Goal: Information Seeking & Learning: Learn about a topic

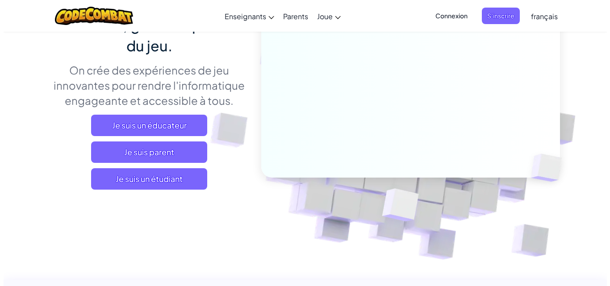
scroll to position [116, 0]
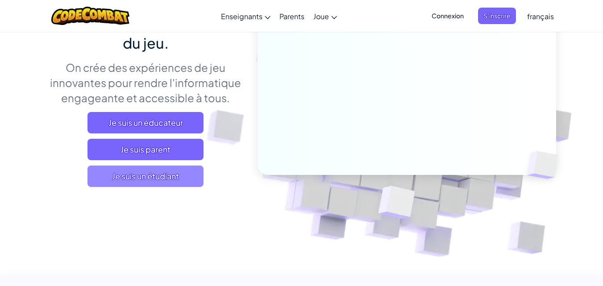
click at [175, 177] on span "Je suis un étudiant" at bounding box center [145, 176] width 116 height 21
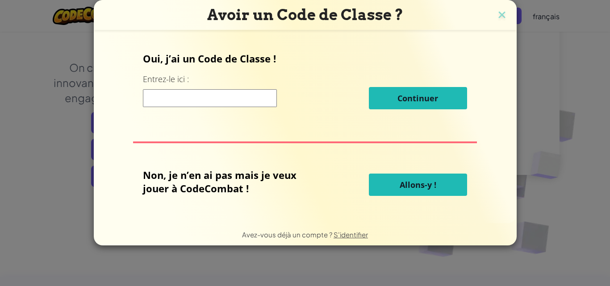
click at [231, 101] on input at bounding box center [210, 98] width 134 height 18
click at [381, 164] on div "Oui, j’ai un Code de Classe ! Entrez-le ici : Continuer Non, je n’en ai pas mai…" at bounding box center [305, 126] width 405 height 175
click at [403, 179] on span "Allons-y !" at bounding box center [417, 184] width 37 height 11
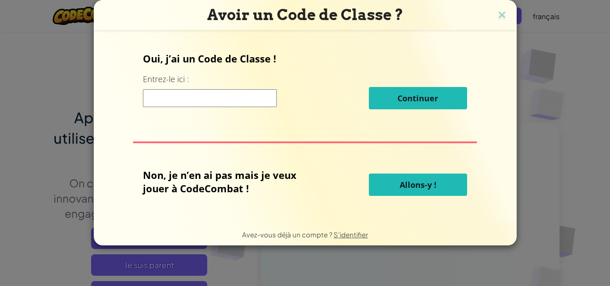
click at [420, 192] on button "Allons-y !" at bounding box center [418, 185] width 98 height 22
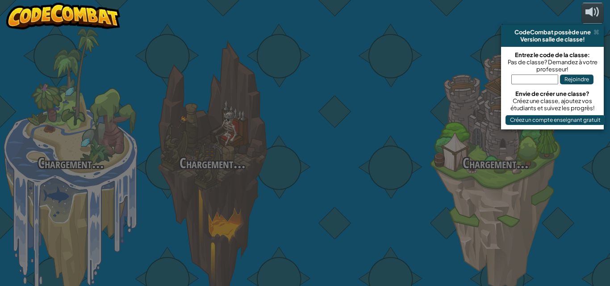
select select "fr"
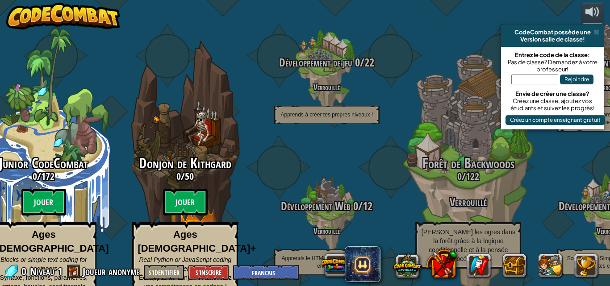
click at [548, 78] on input "text" at bounding box center [534, 80] width 47 height 10
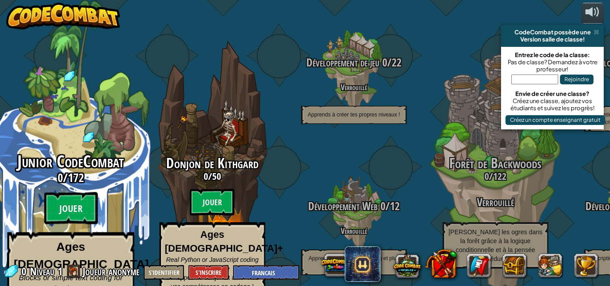
click at [83, 176] on div "Junior CodeCombat 0 / 172 Jouer Ages [DEMOGRAPHIC_DATA] Blocks or simple text c…" at bounding box center [71, 237] width 170 height 169
select select "fr"
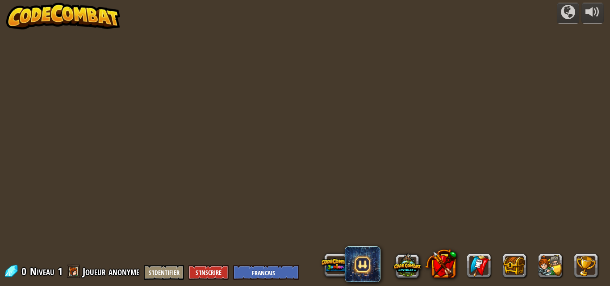
select select "fr"
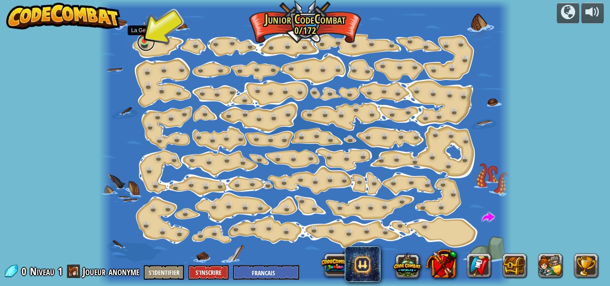
click at [146, 44] on link at bounding box center [146, 42] width 18 height 18
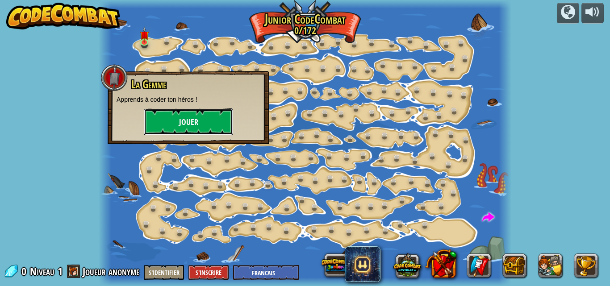
click at [181, 125] on button "Jouer" at bounding box center [188, 121] width 89 height 27
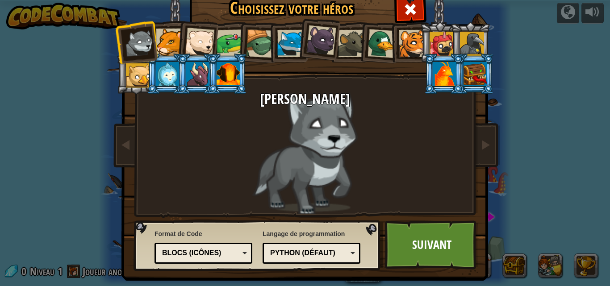
click at [304, 109] on div "[PERSON_NAME]" at bounding box center [304, 152] width 335 height 123
click at [197, 53] on div at bounding box center [199, 42] width 29 height 29
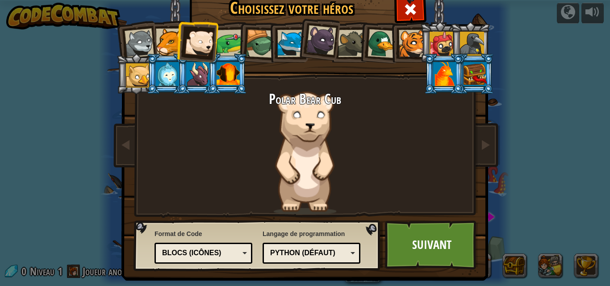
click at [225, 248] on div "Blocs (icônes)" at bounding box center [203, 253] width 86 height 14
click at [408, 231] on link "Suivant" at bounding box center [431, 244] width 93 height 49
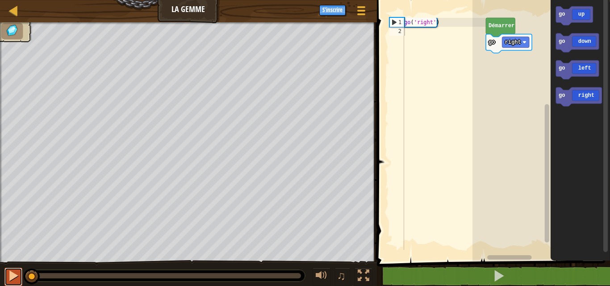
click at [16, 283] on button at bounding box center [13, 277] width 18 height 18
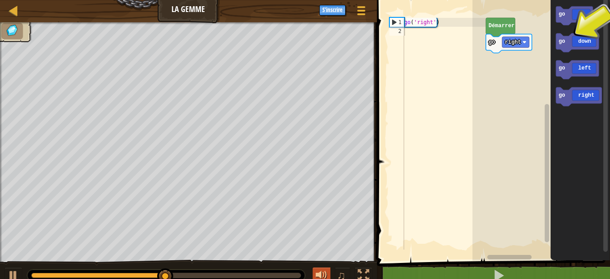
click at [322, 273] on div at bounding box center [322, 276] width 12 height 12
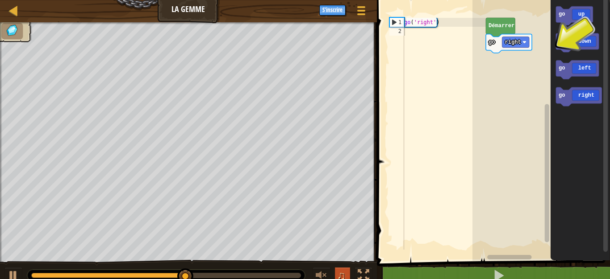
click at [335, 274] on button "♫" at bounding box center [342, 277] width 15 height 18
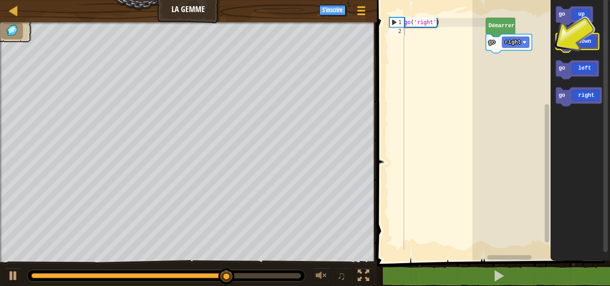
click at [582, 49] on icon "Espace de travail de Blocky" at bounding box center [576, 42] width 43 height 19
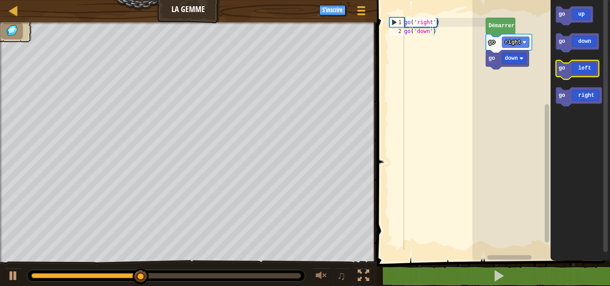
click at [585, 74] on icon "Espace de travail de Blocky" at bounding box center [576, 70] width 43 height 19
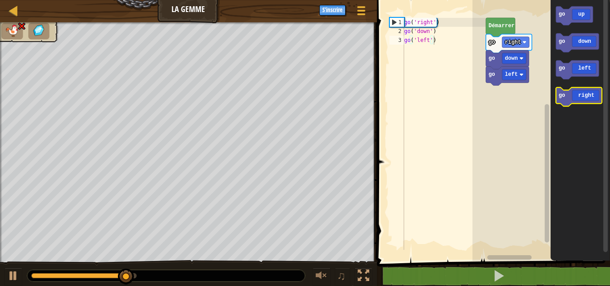
click at [597, 97] on icon "Espace de travail de Blocky" at bounding box center [578, 96] width 46 height 19
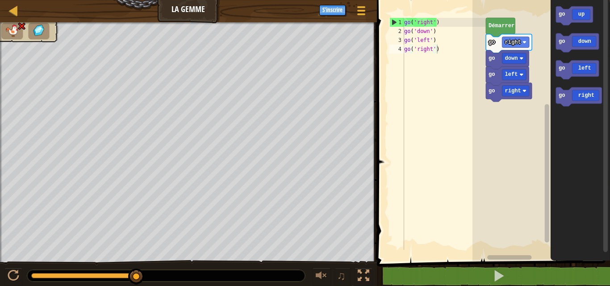
select select "fr"
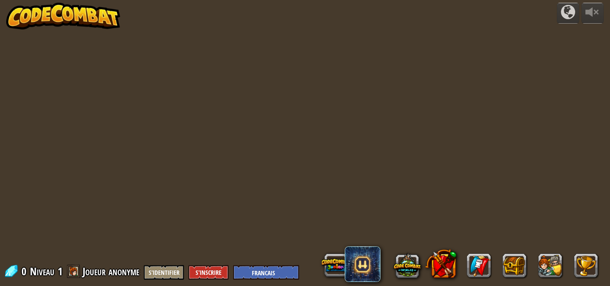
select select "fr"
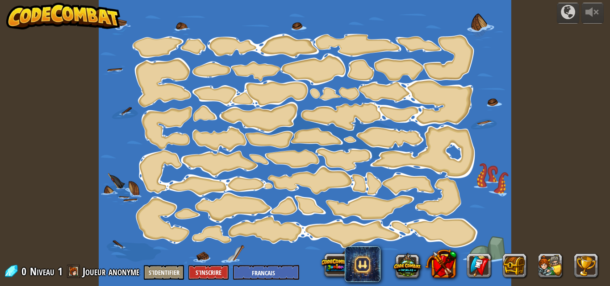
select select "fr"
